Goal: Task Accomplishment & Management: Use online tool/utility

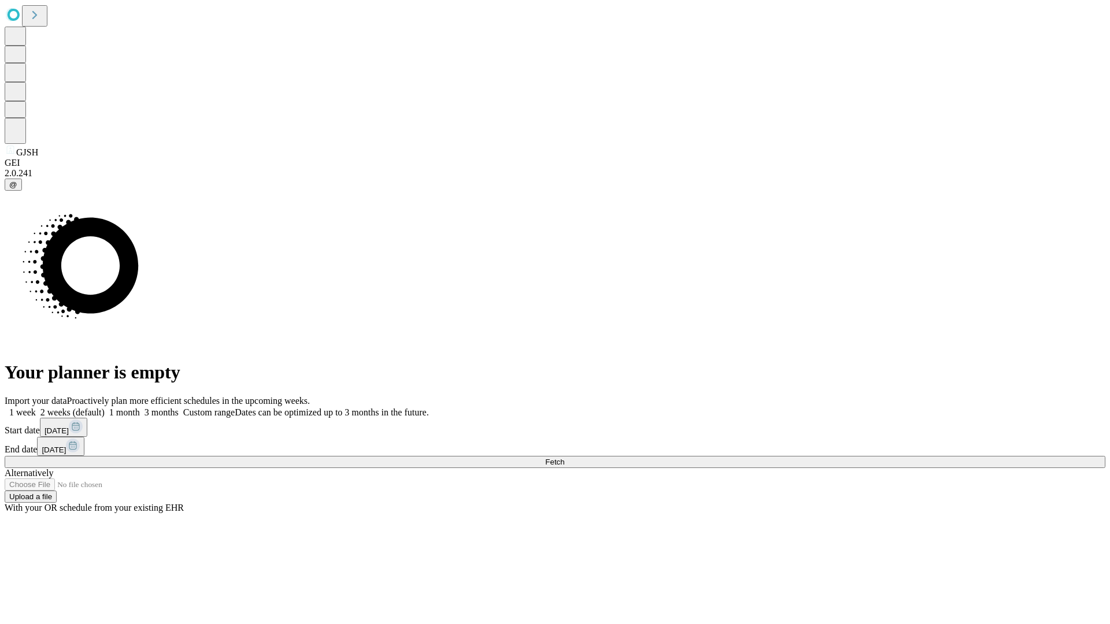
click at [564, 458] on span "Fetch" at bounding box center [554, 462] width 19 height 9
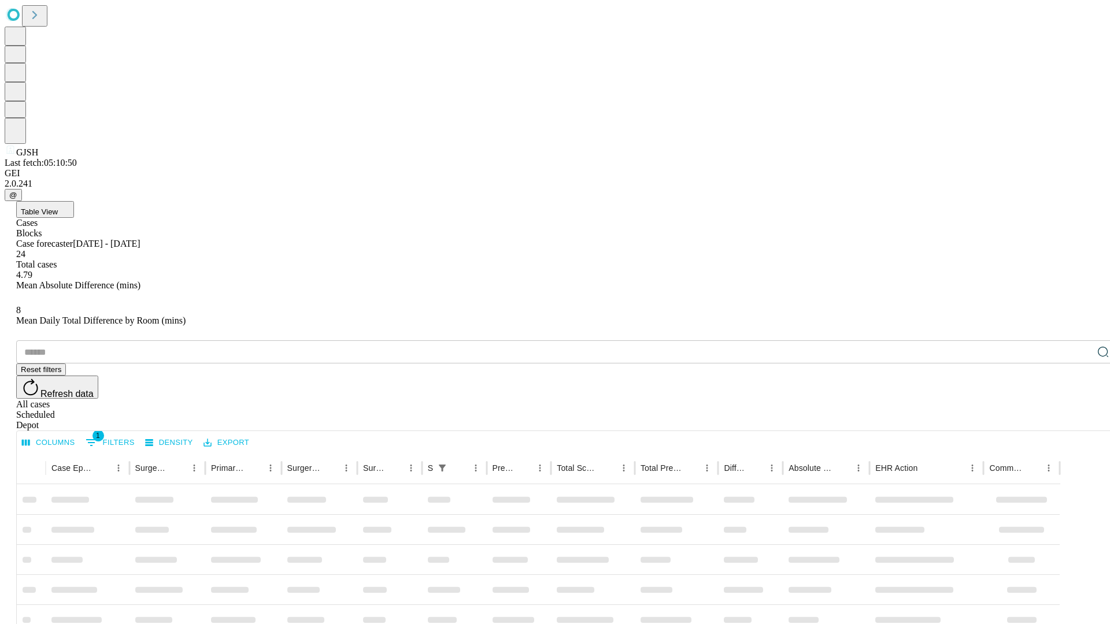
click at [1080, 420] on div "Depot" at bounding box center [566, 425] width 1100 height 10
